Goal: Entertainment & Leisure: Browse casually

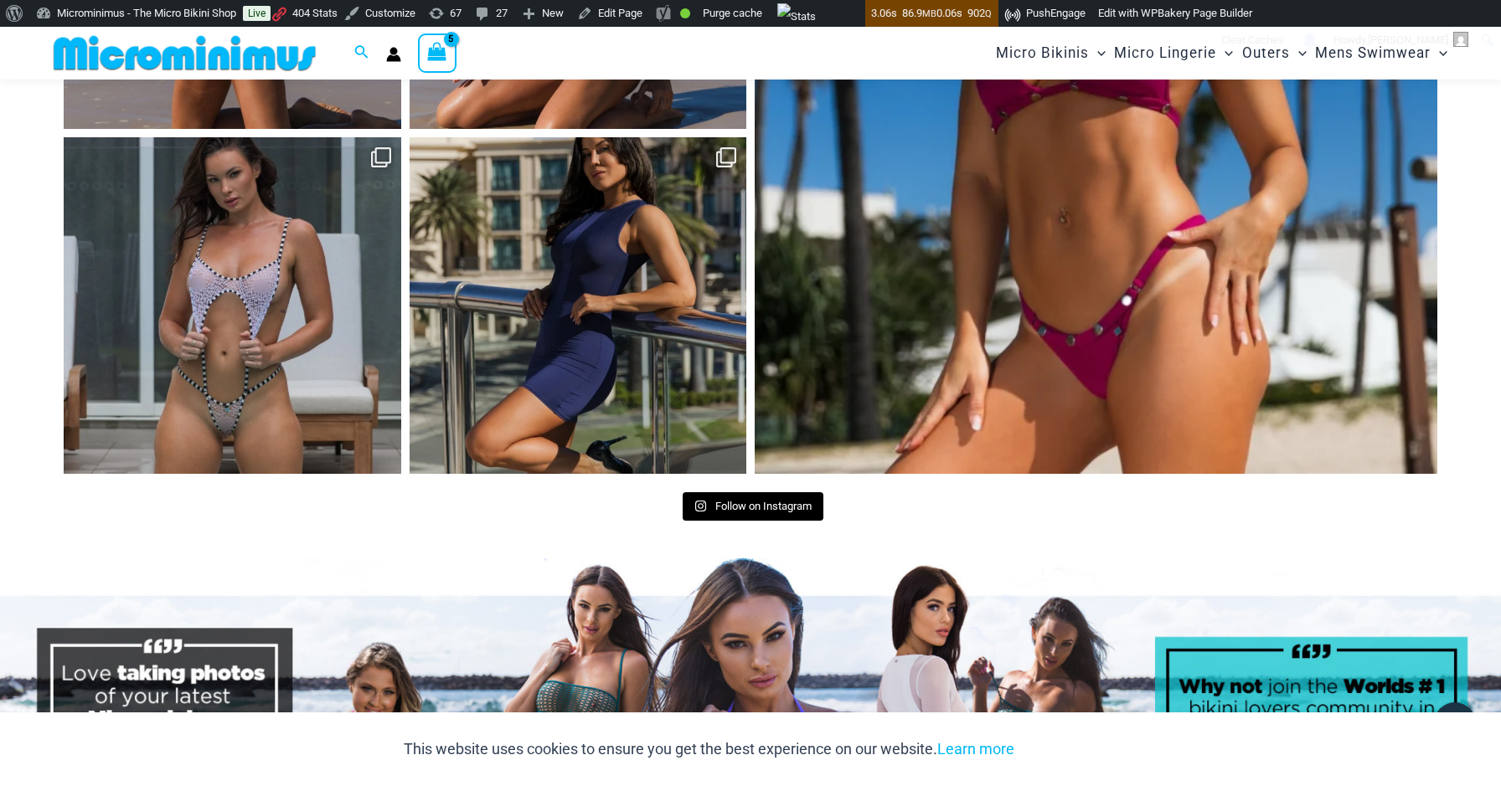
scroll to position [8485, 0]
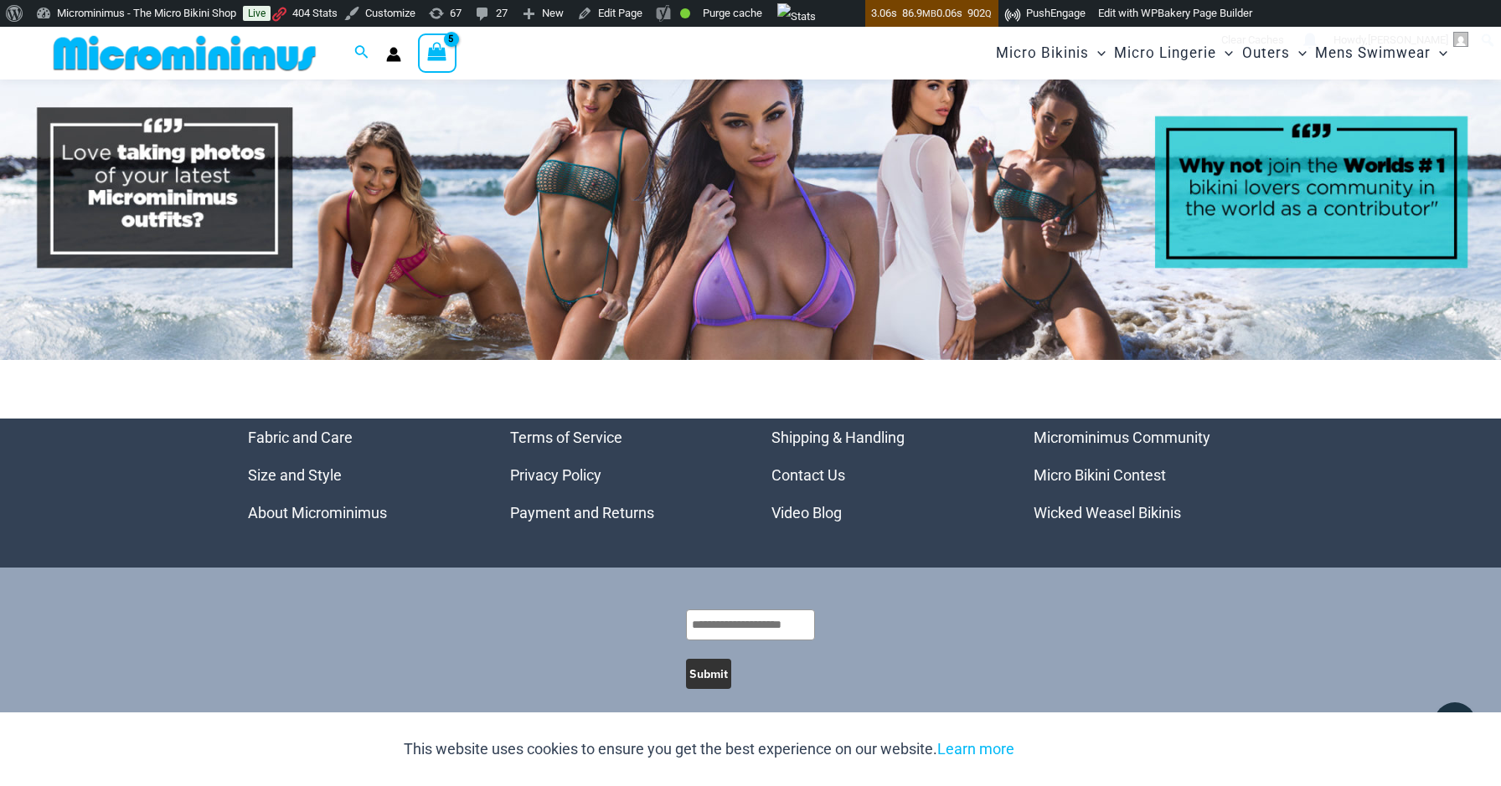
click at [803, 504] on link "Video Blog" at bounding box center [806, 513] width 70 height 18
click at [816, 504] on link "Video Blog" at bounding box center [806, 513] width 70 height 18
click at [806, 504] on link "Video Blog" at bounding box center [806, 513] width 70 height 18
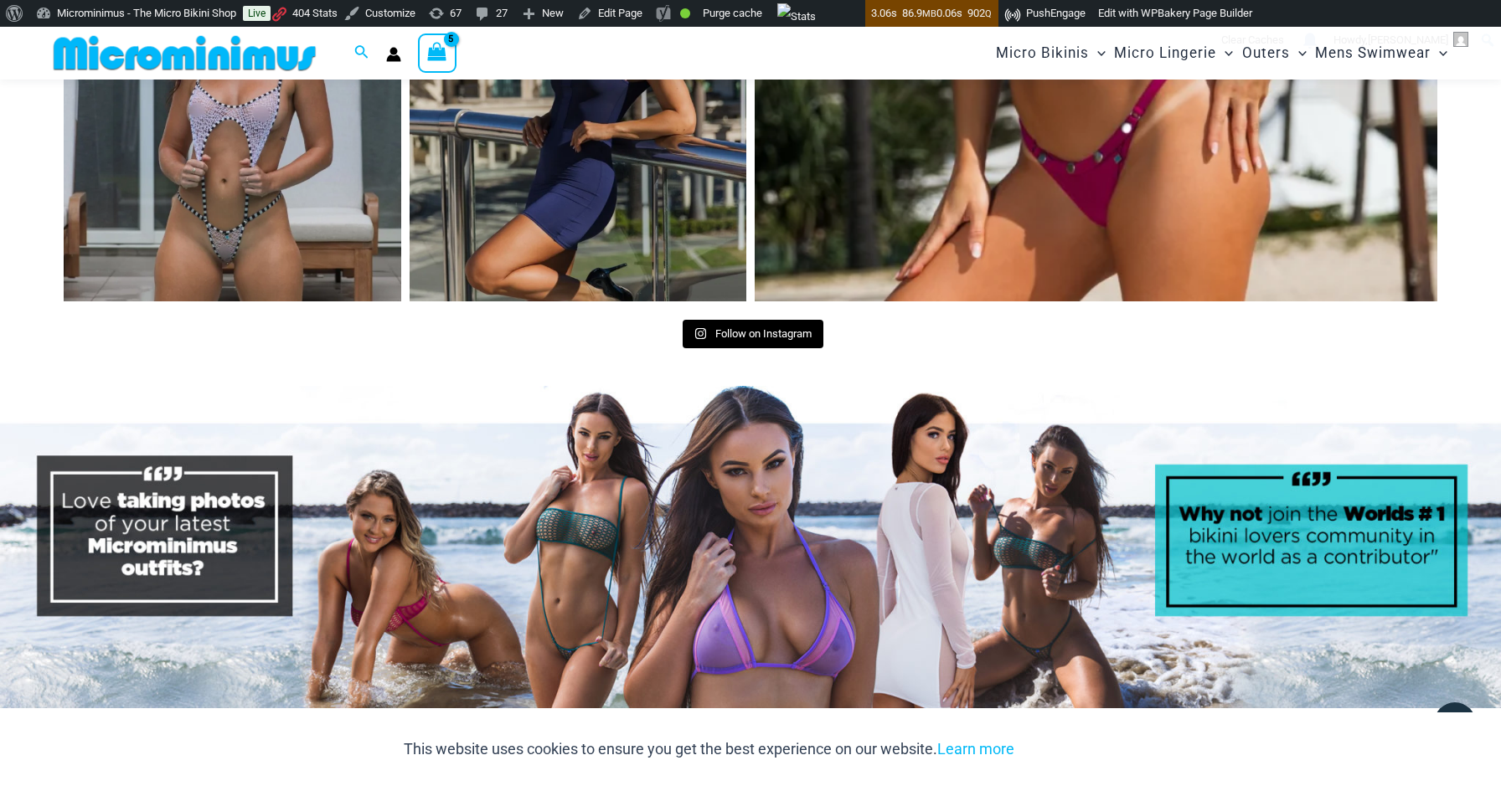
scroll to position [8131, 0]
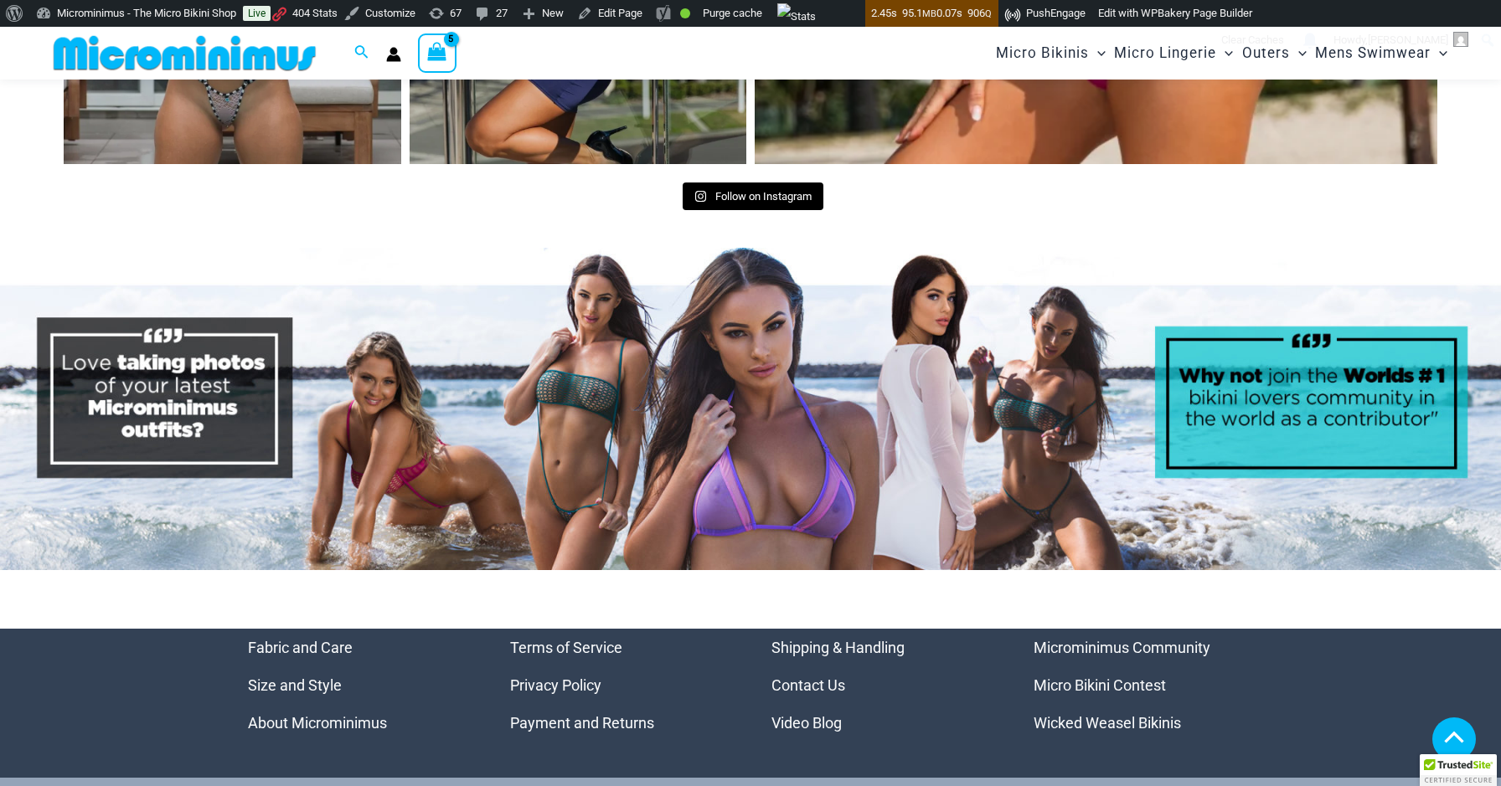
scroll to position [7965, 0]
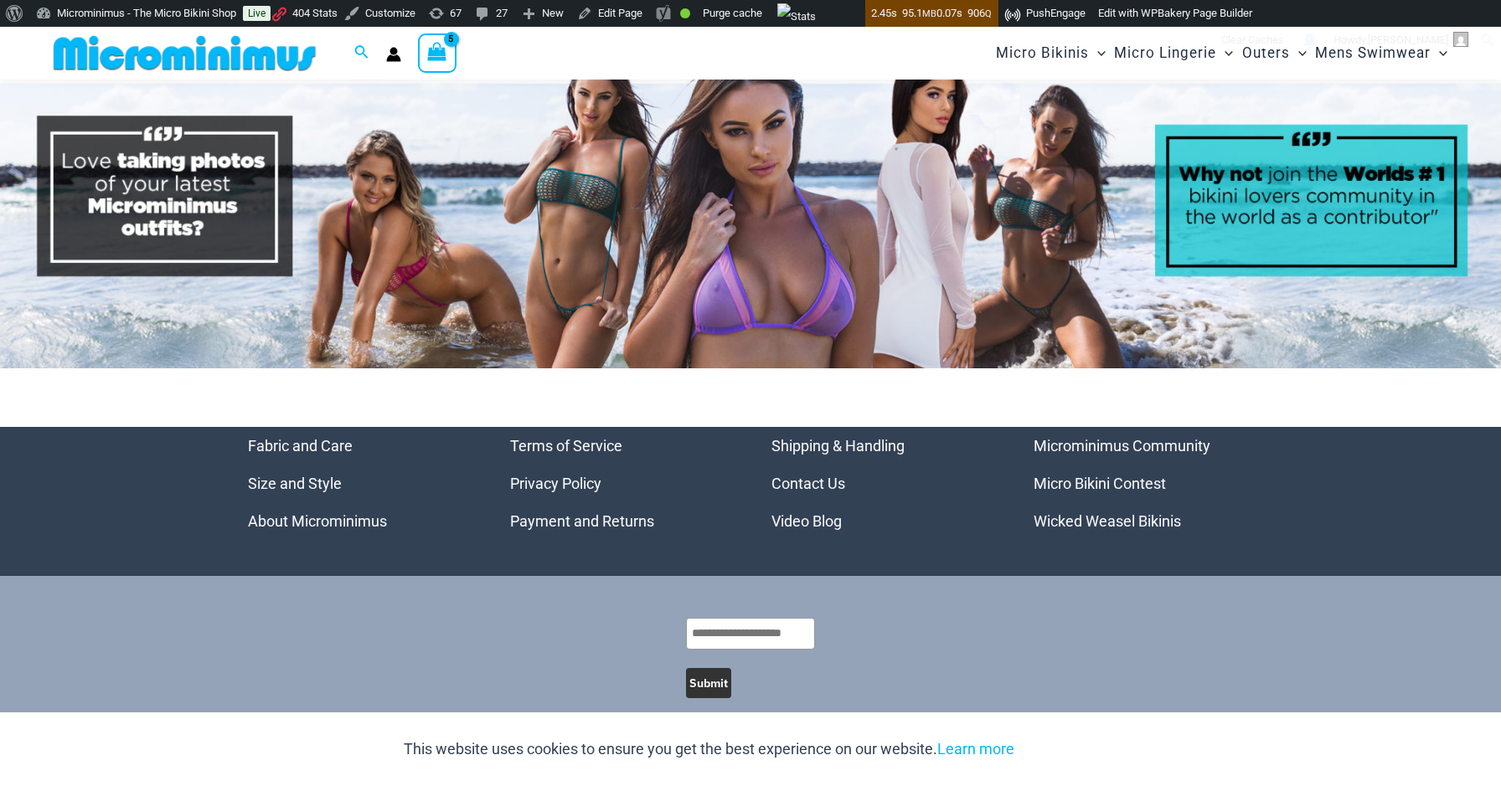
click at [824, 512] on link "Video Blog" at bounding box center [806, 521] width 70 height 18
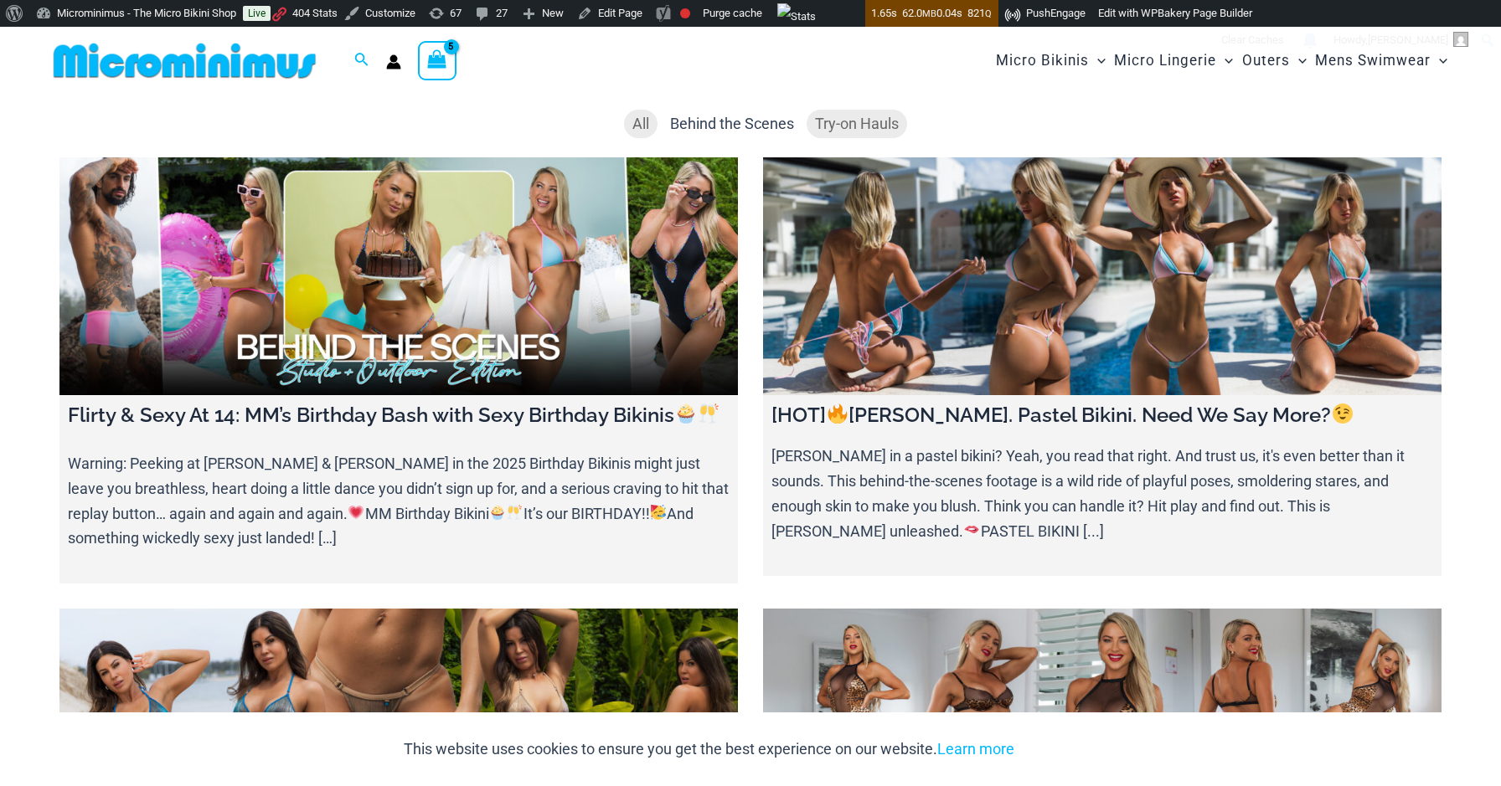
click at [843, 121] on span "Try-on Hauls" at bounding box center [857, 124] width 84 height 18
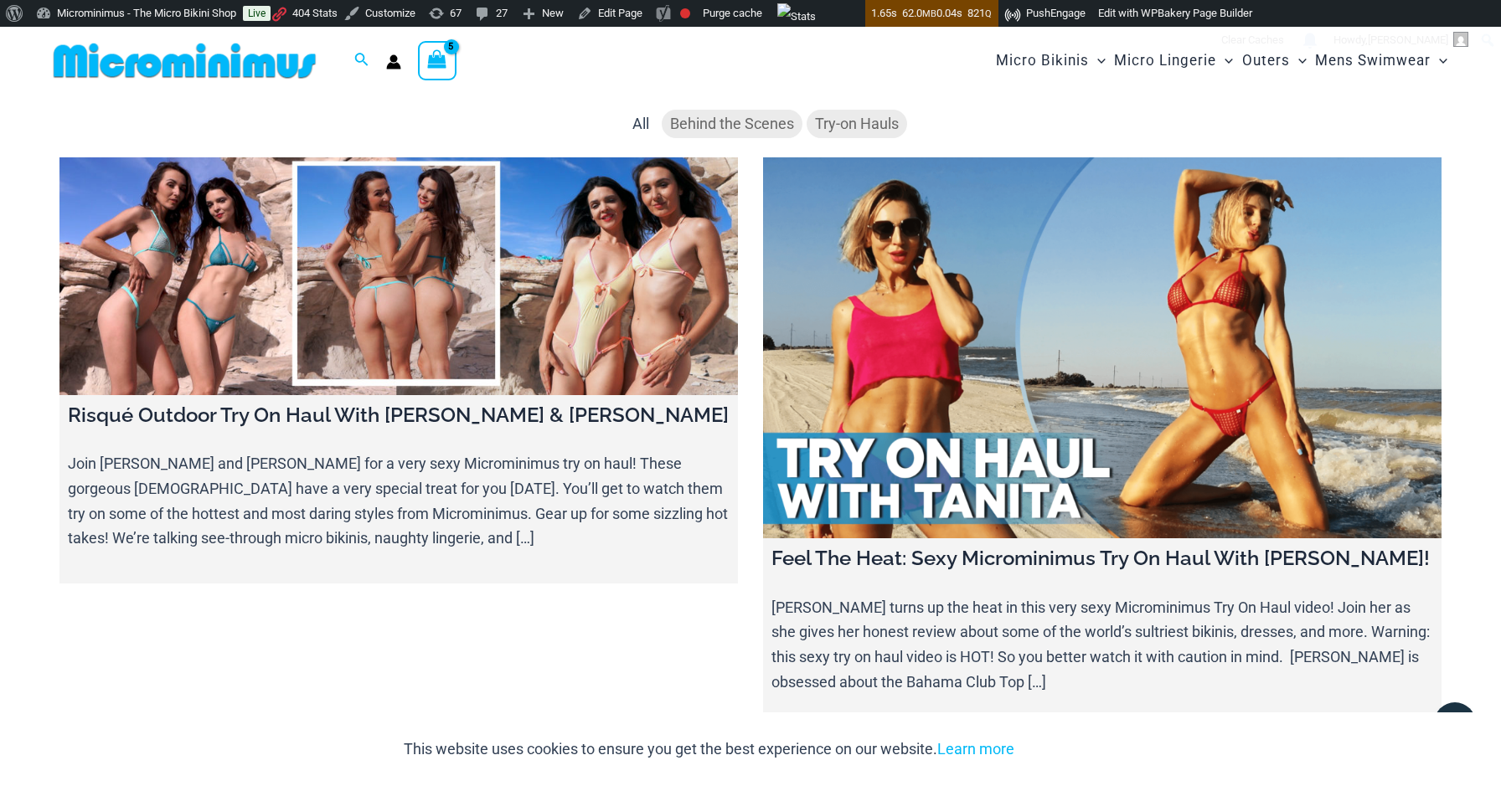
click at [724, 131] on span "Behind the Scenes" at bounding box center [732, 124] width 124 height 18
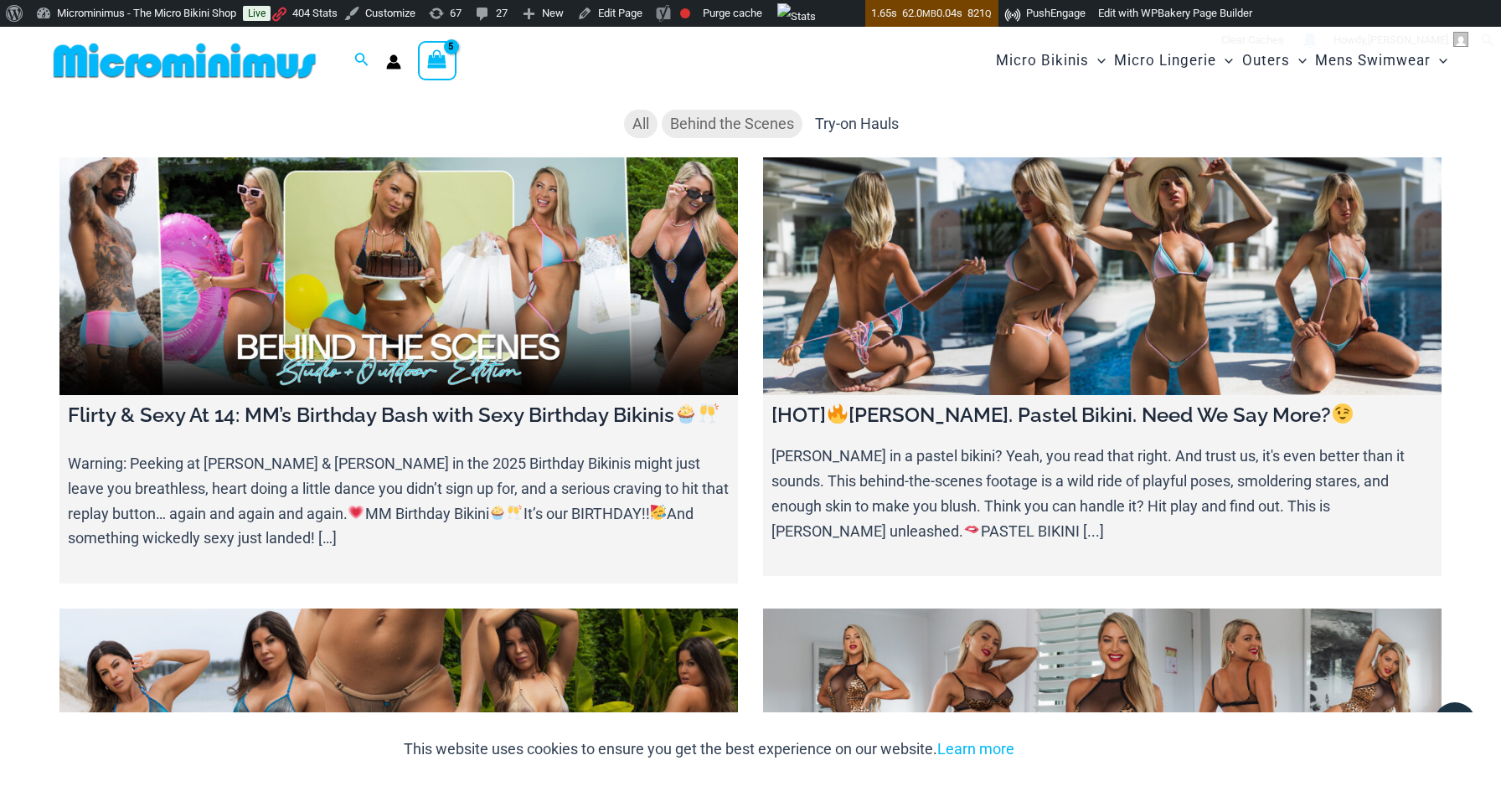
click at [629, 128] on li "All" at bounding box center [640, 124] width 33 height 28
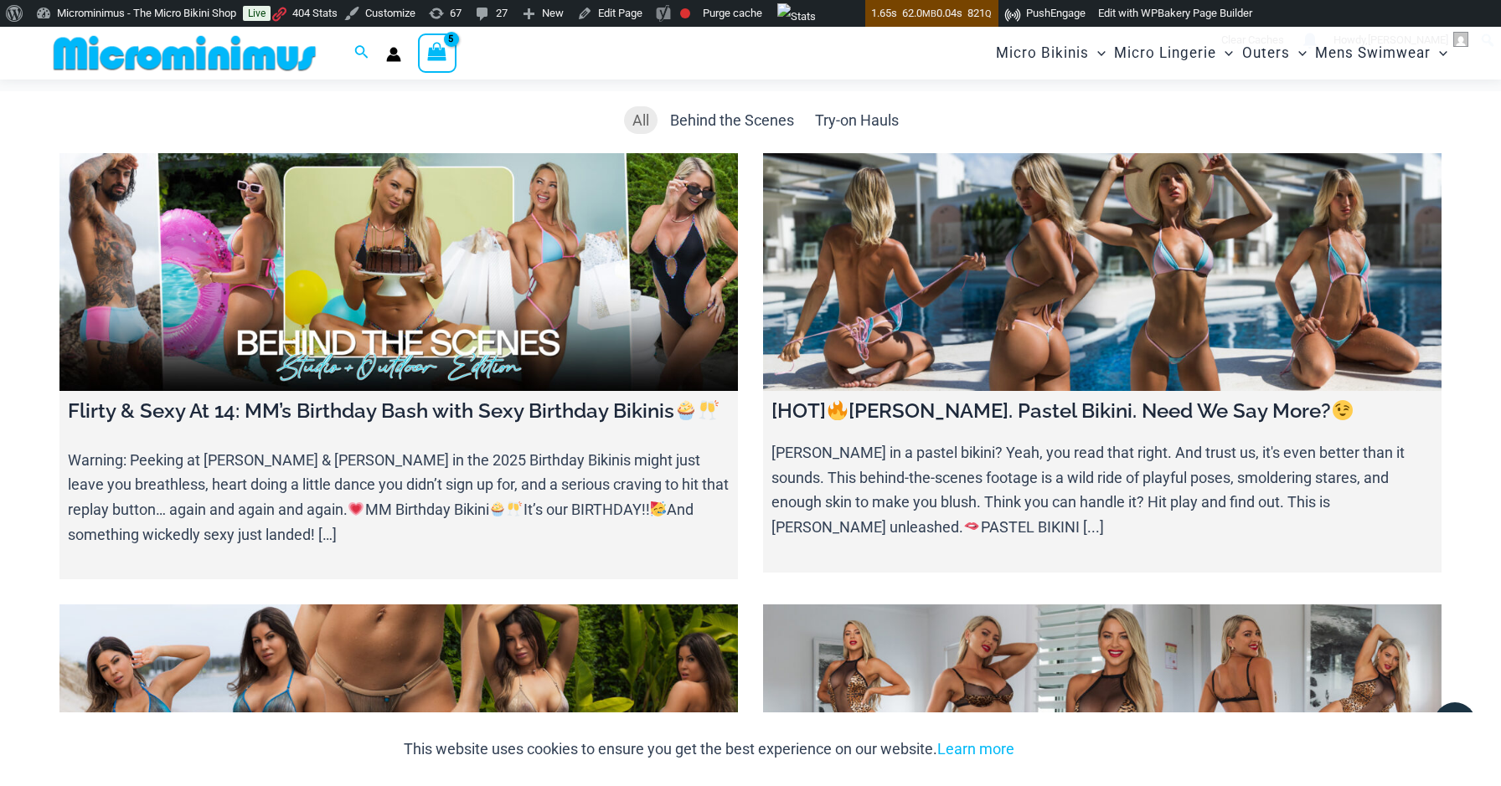
scroll to position [291, 0]
